Goal: Task Accomplishment & Management: Manage account settings

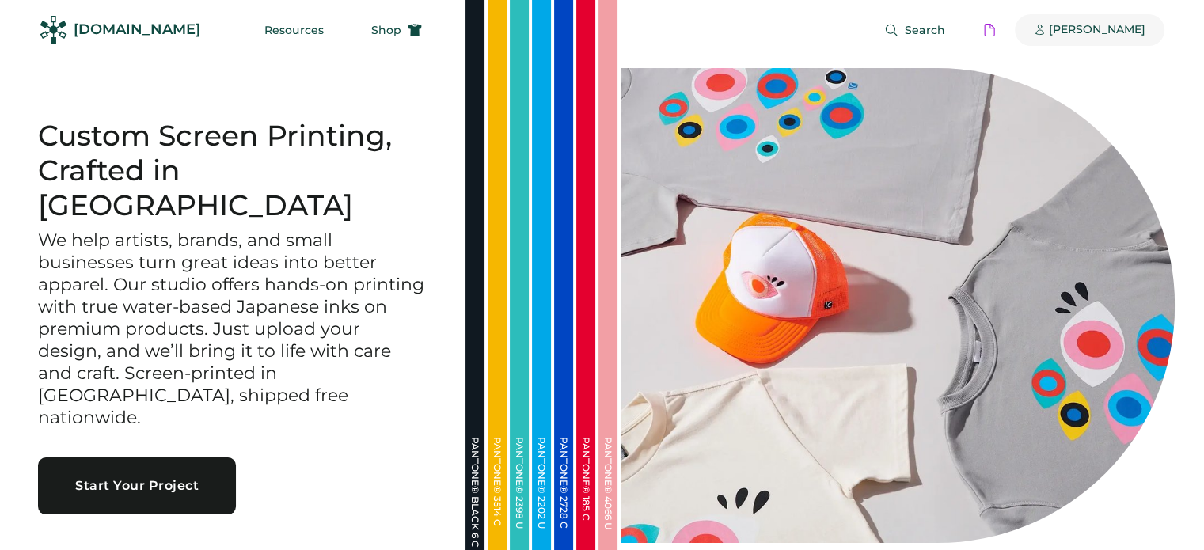
click at [1094, 31] on div "[PERSON_NAME]" at bounding box center [1097, 30] width 97 height 16
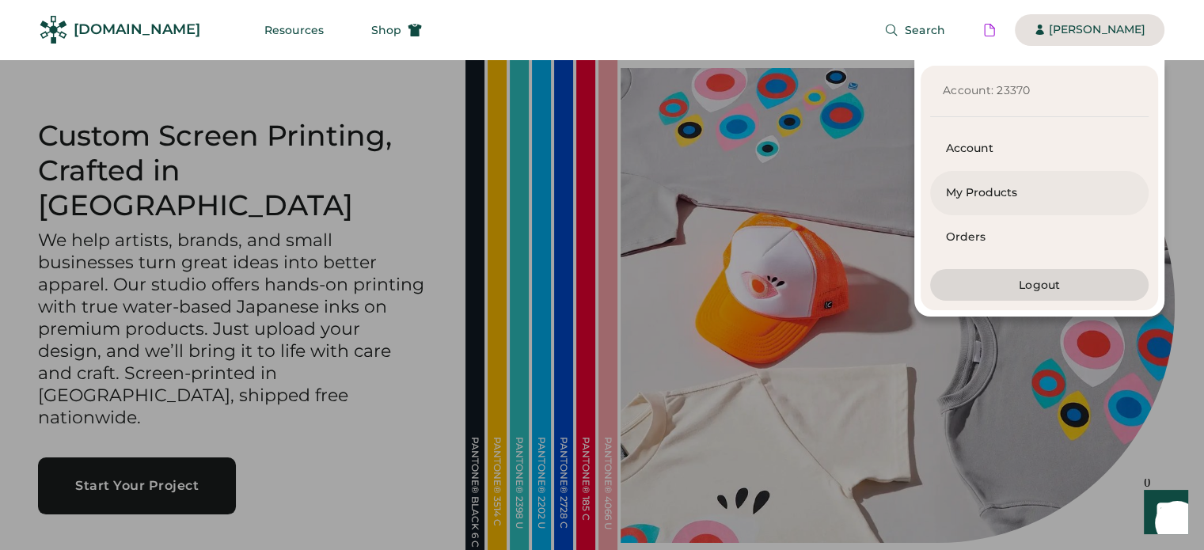
click at [1001, 185] on div "My Products" at bounding box center [1039, 193] width 187 height 16
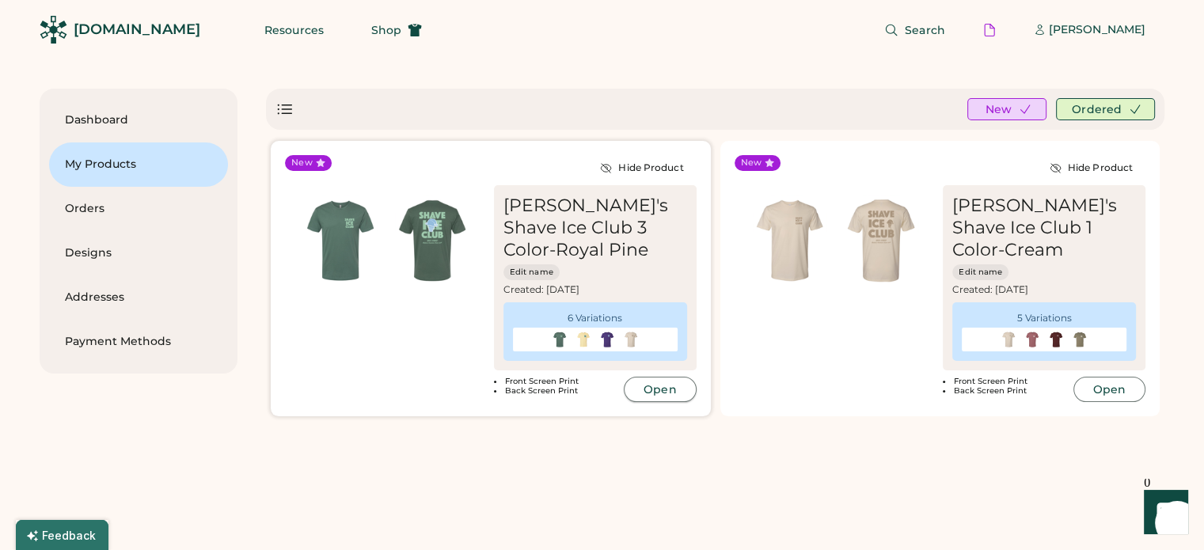
click at [668, 387] on button "Open" at bounding box center [660, 389] width 72 height 25
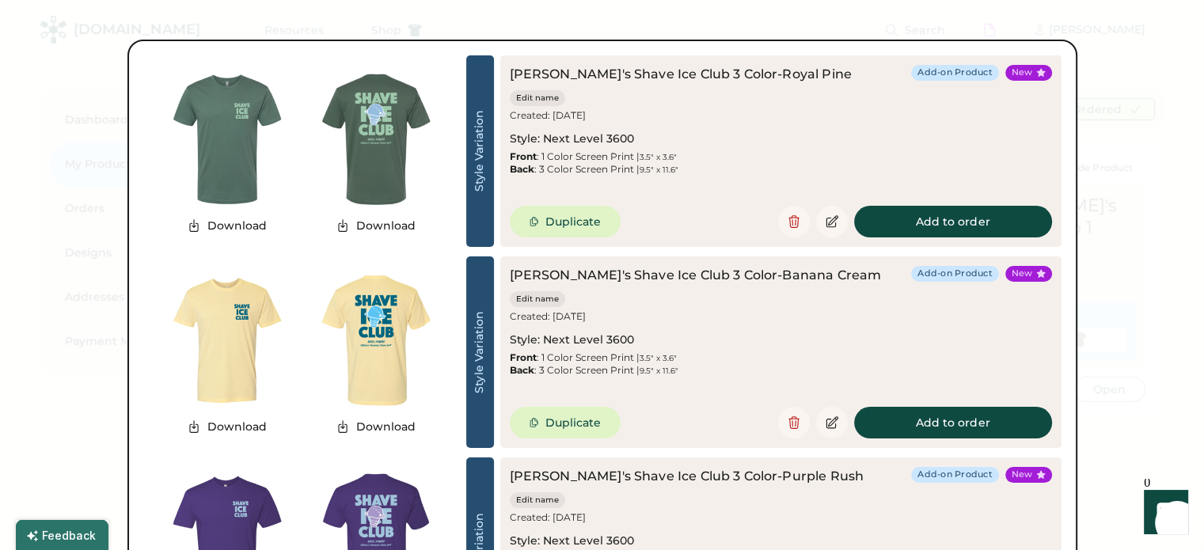
click at [1140, 239] on div at bounding box center [602, 275] width 1204 height 550
